Goal: Download file/media

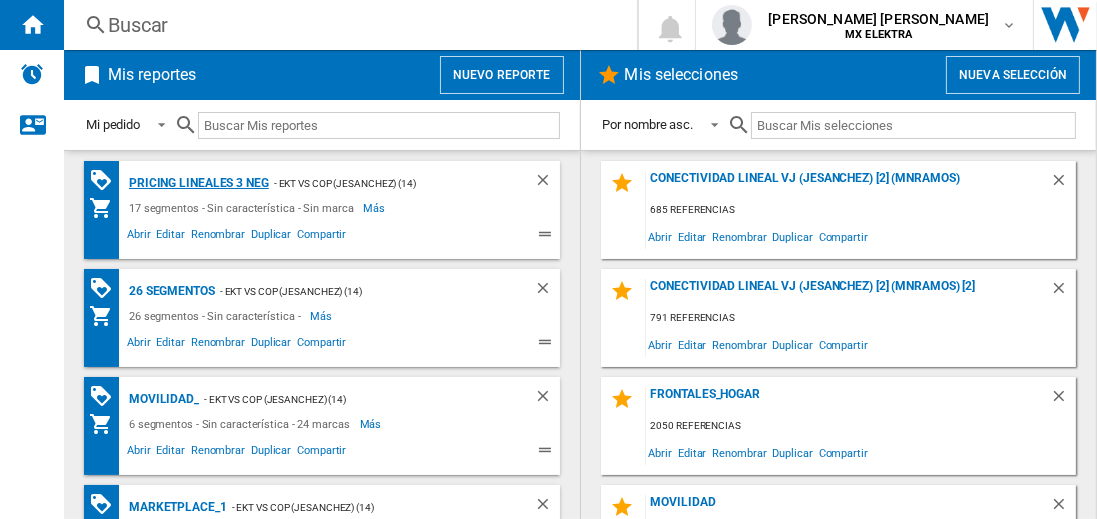
click at [198, 182] on div "Pricing lineales 3 neg" at bounding box center [196, 183] width 145 height 25
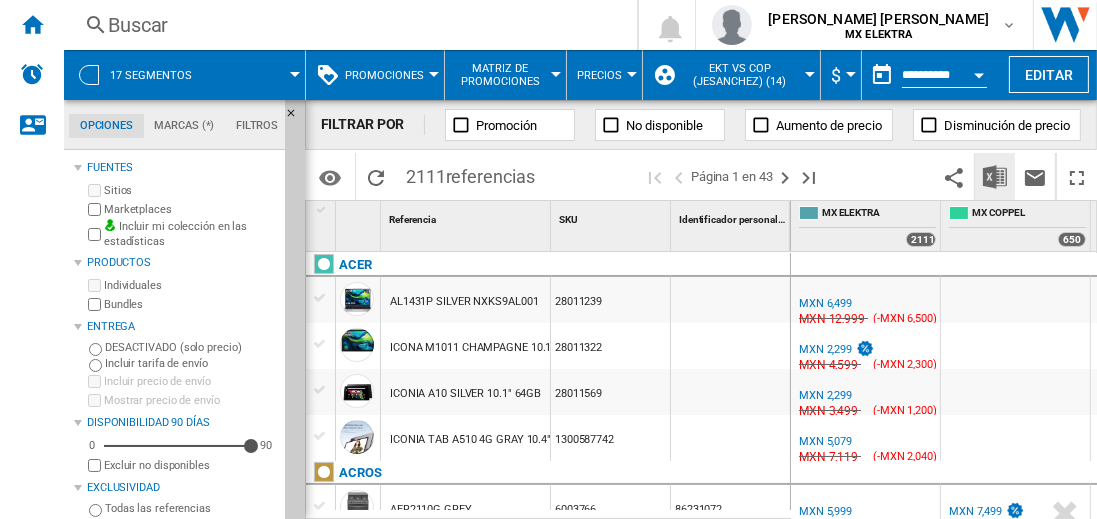
click at [996, 176] on img "Descargar en Excel" at bounding box center [995, 177] width 24 height 24
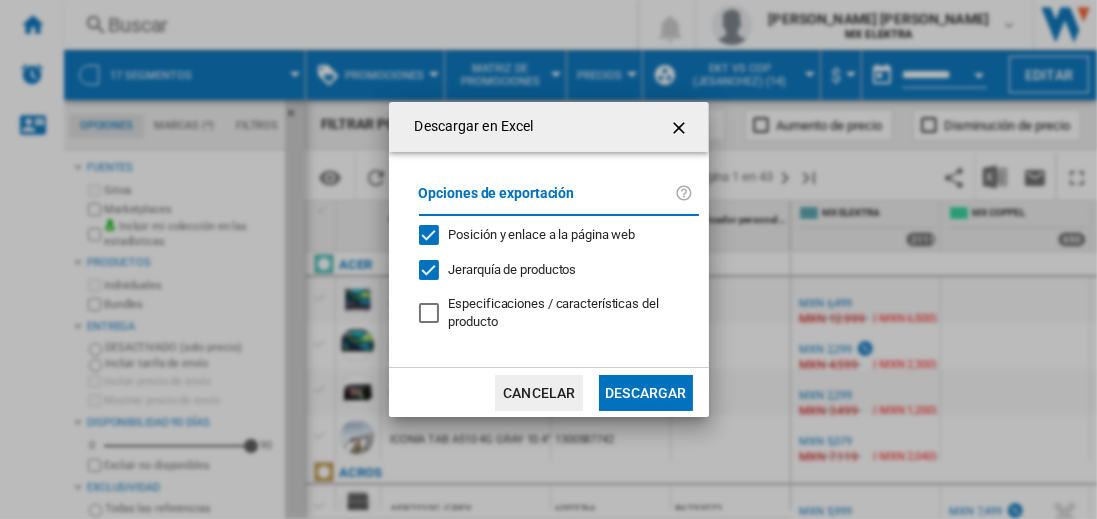
click at [645, 390] on button "Descargar" at bounding box center [645, 393] width 93 height 36
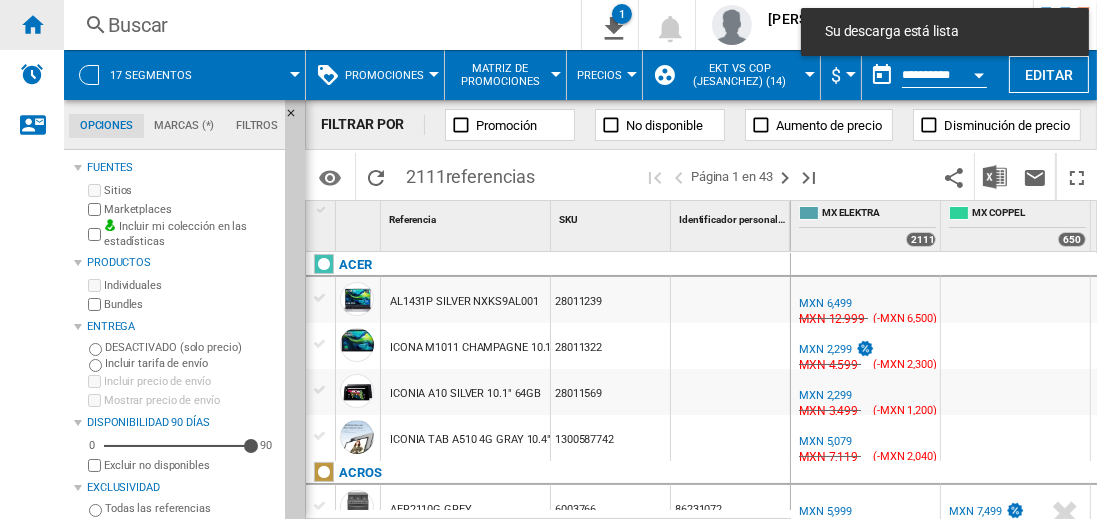
click at [32, 24] on ng-md-icon "Inicio" at bounding box center [32, 24] width 24 height 24
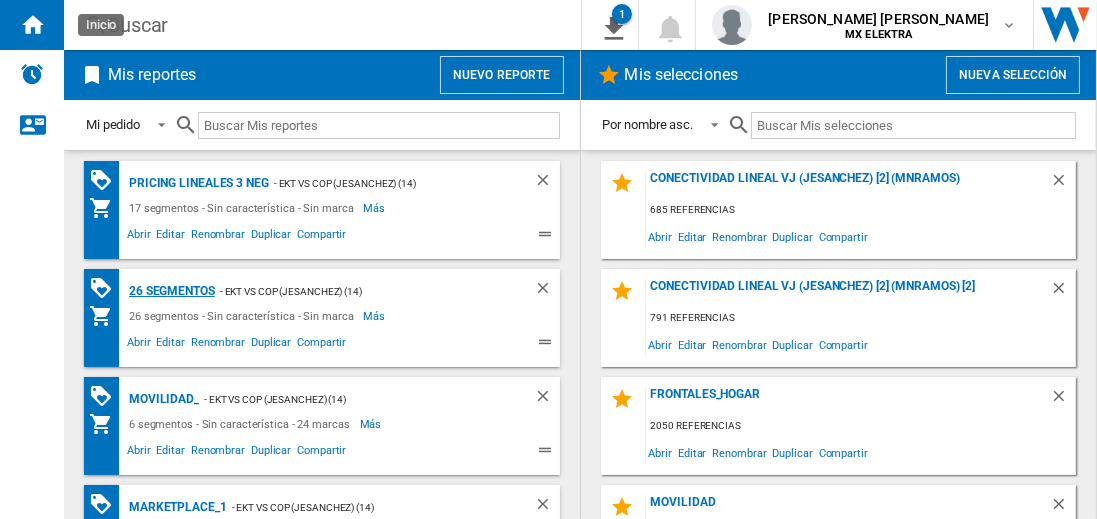
click at [173, 289] on div "26 segmentos" at bounding box center [169, 291] width 91 height 25
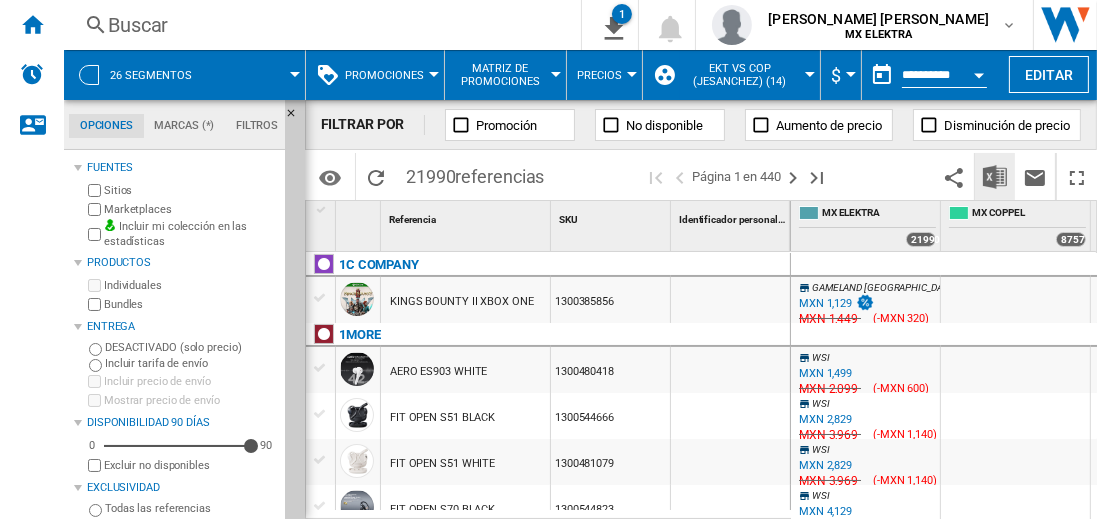
click at [996, 176] on img "Descargar en Excel" at bounding box center [995, 177] width 24 height 24
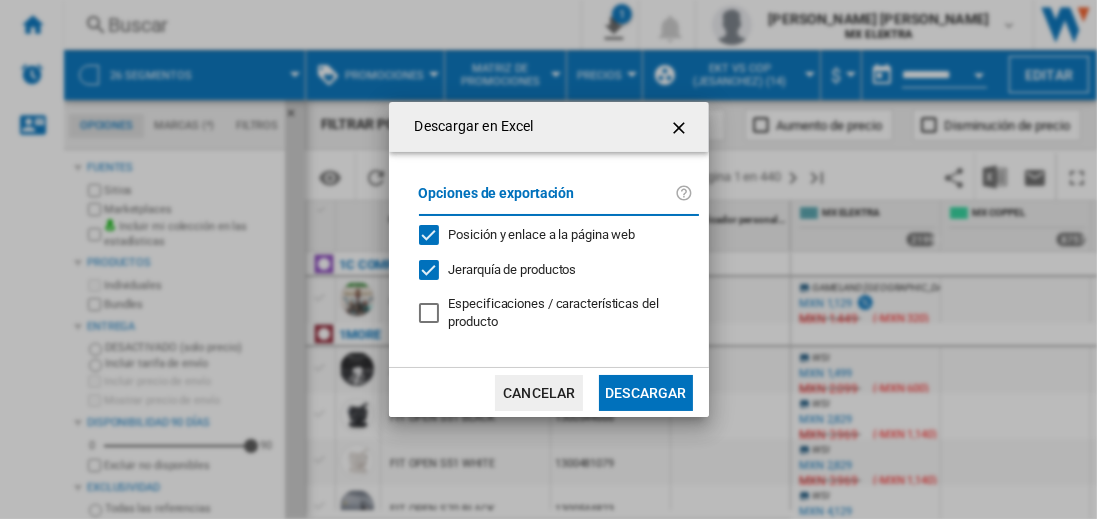
click at [645, 390] on button "Descargar" at bounding box center [645, 393] width 93 height 36
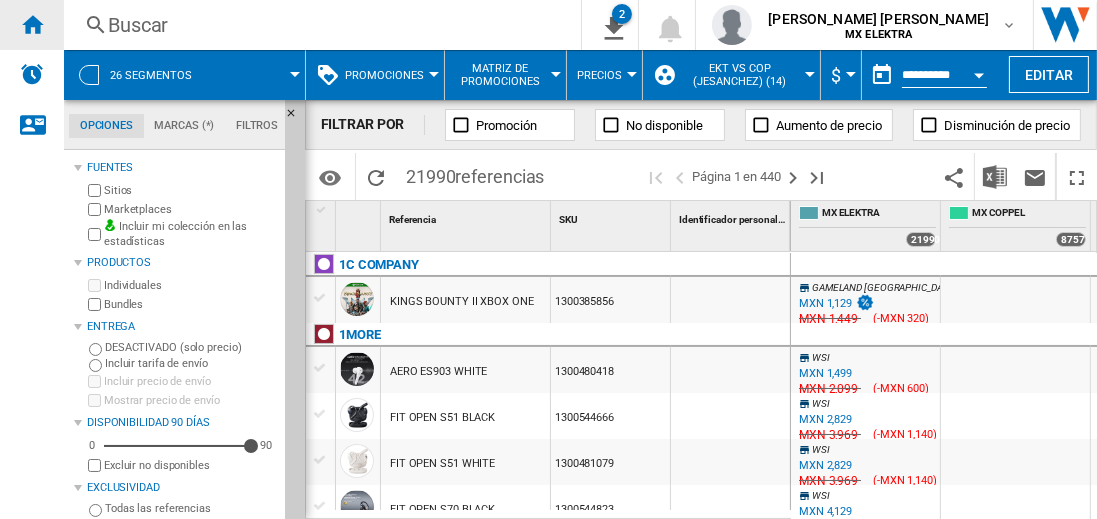
click at [32, 24] on ng-md-icon "Inicio" at bounding box center [32, 24] width 24 height 24
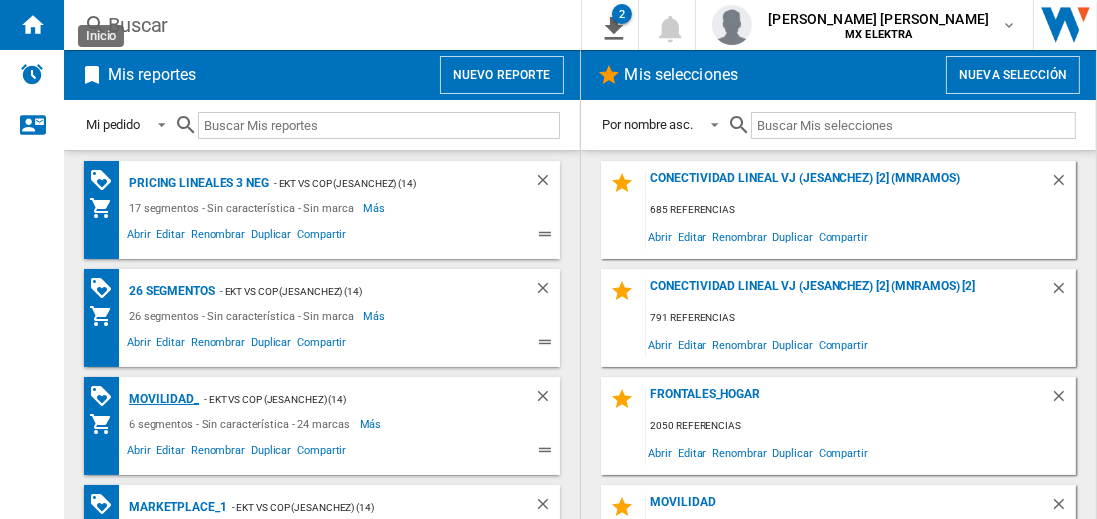
click at [160, 397] on div "MOVILIDAD_" at bounding box center [161, 399] width 75 height 25
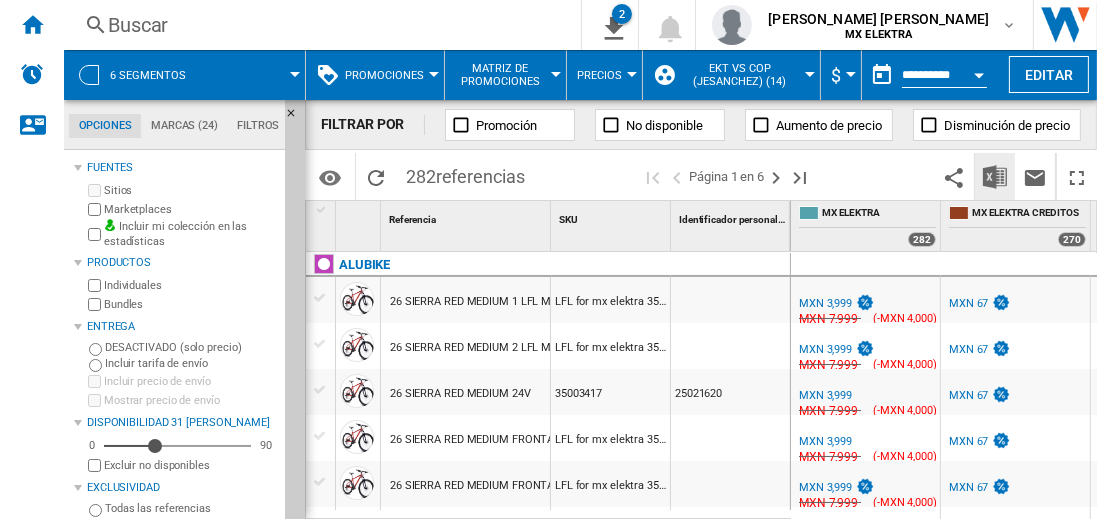
click at [996, 176] on img "Descargar en Excel" at bounding box center [995, 177] width 24 height 24
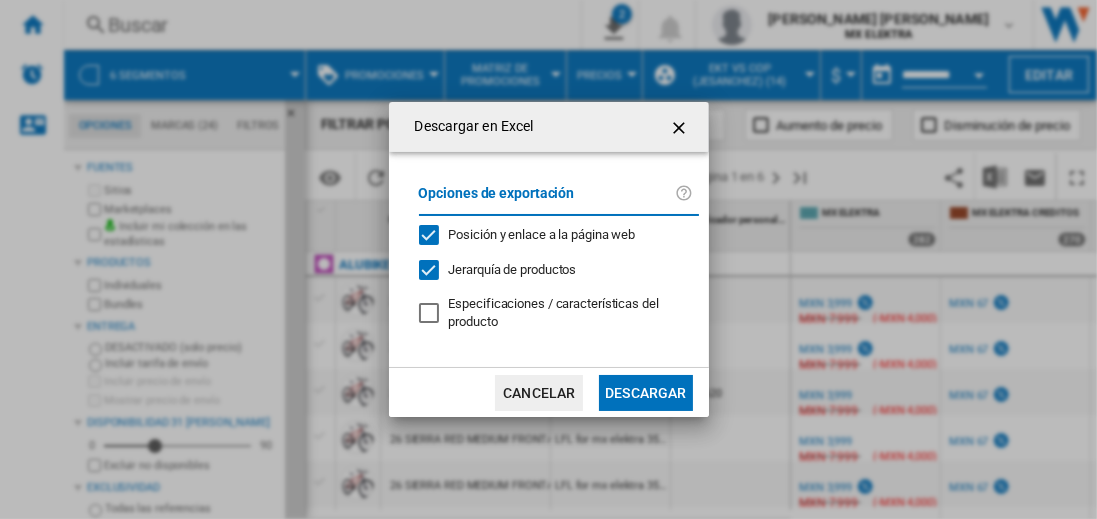
click at [645, 390] on button "Descargar" at bounding box center [645, 393] width 93 height 36
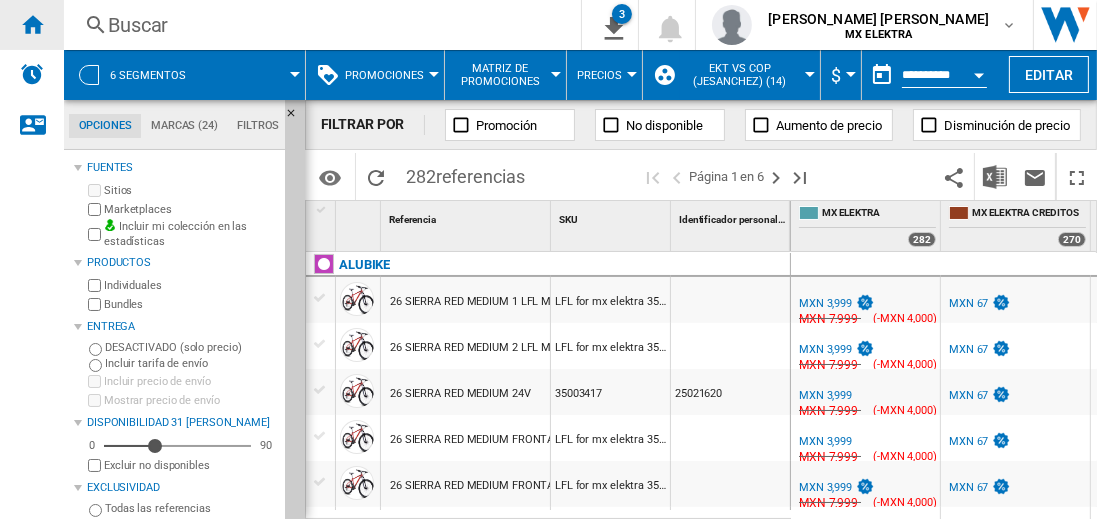
click at [32, 24] on ng-md-icon "Inicio" at bounding box center [32, 24] width 24 height 24
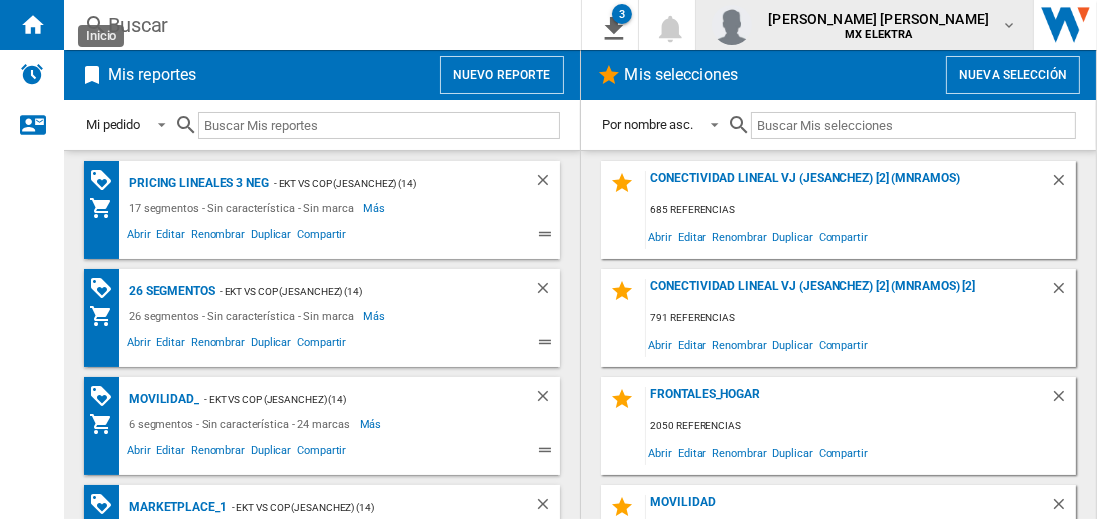
click at [897, 25] on span "[PERSON_NAME] [PERSON_NAME]" at bounding box center [878, 19] width 221 height 20
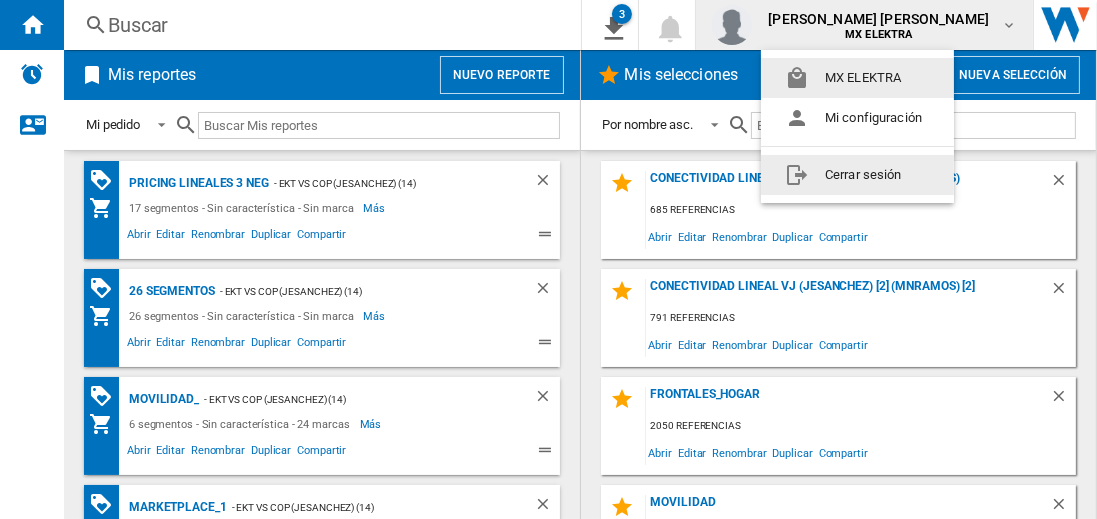
click at [857, 174] on button "Cerrar sesión" at bounding box center [857, 175] width 193 height 40
